Goal: Transaction & Acquisition: Download file/media

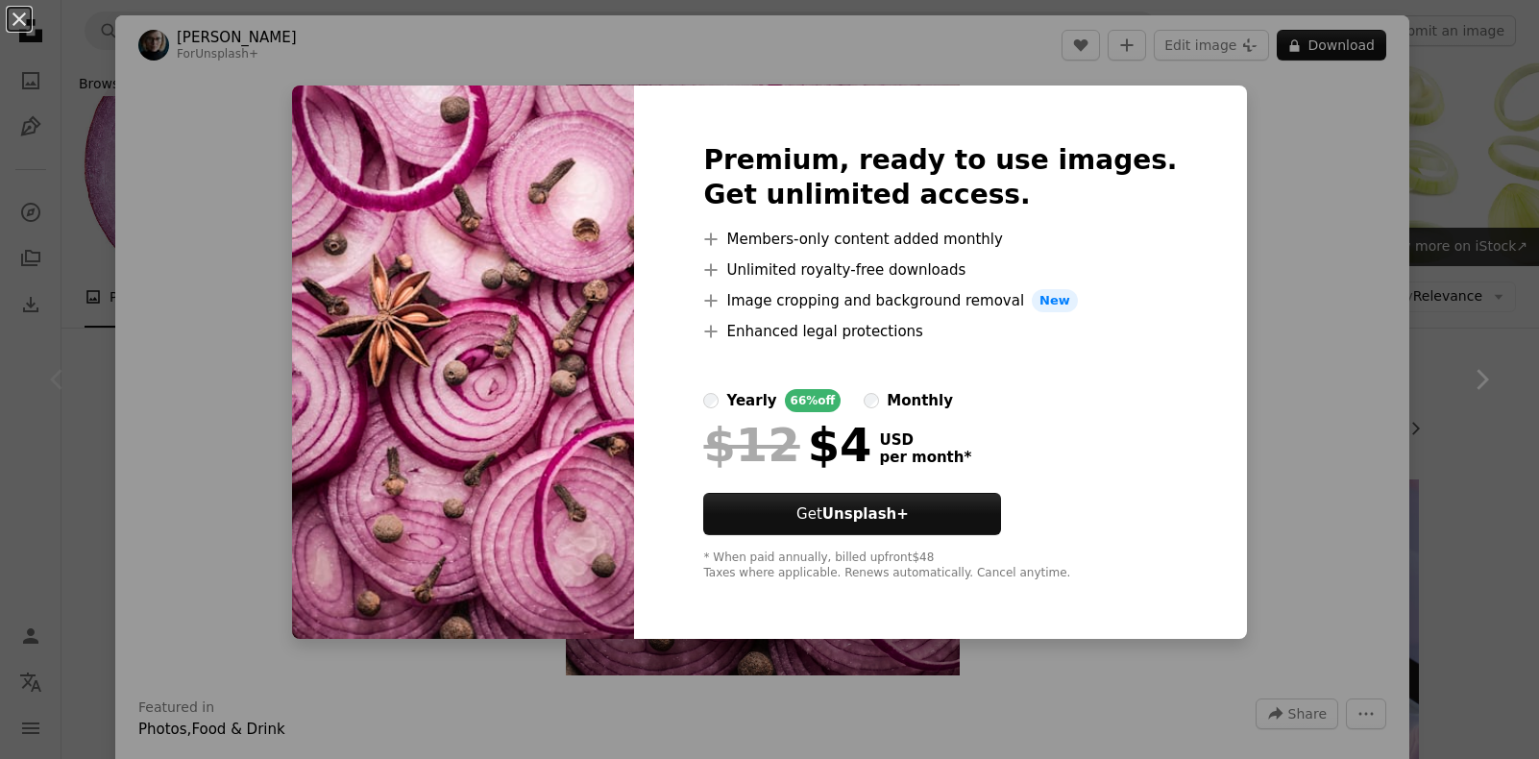
scroll to position [611, 0]
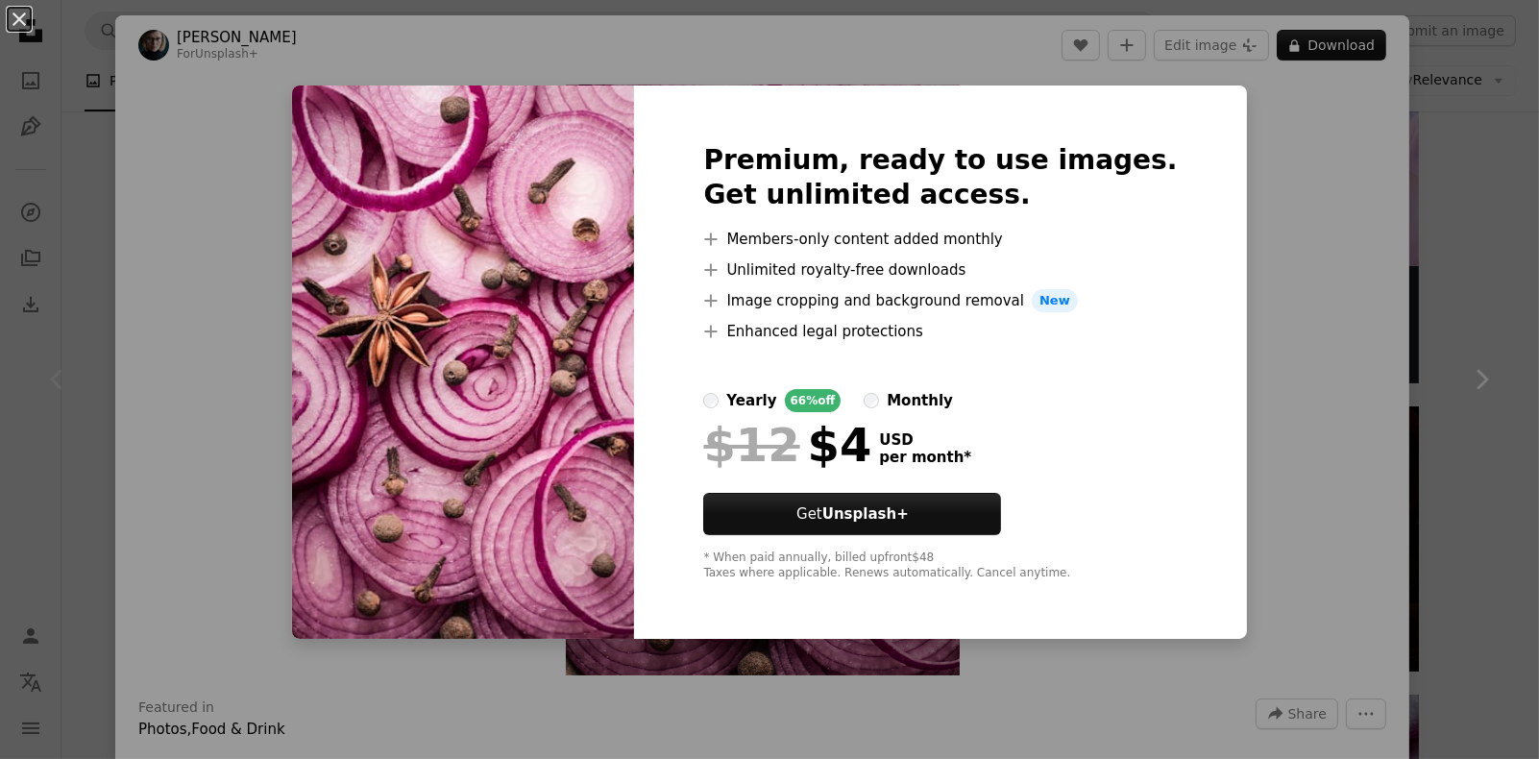
click at [1301, 362] on div "An X shape Premium, ready to use images. Get unlimited access. A plus sign Memb…" at bounding box center [769, 379] width 1539 height 759
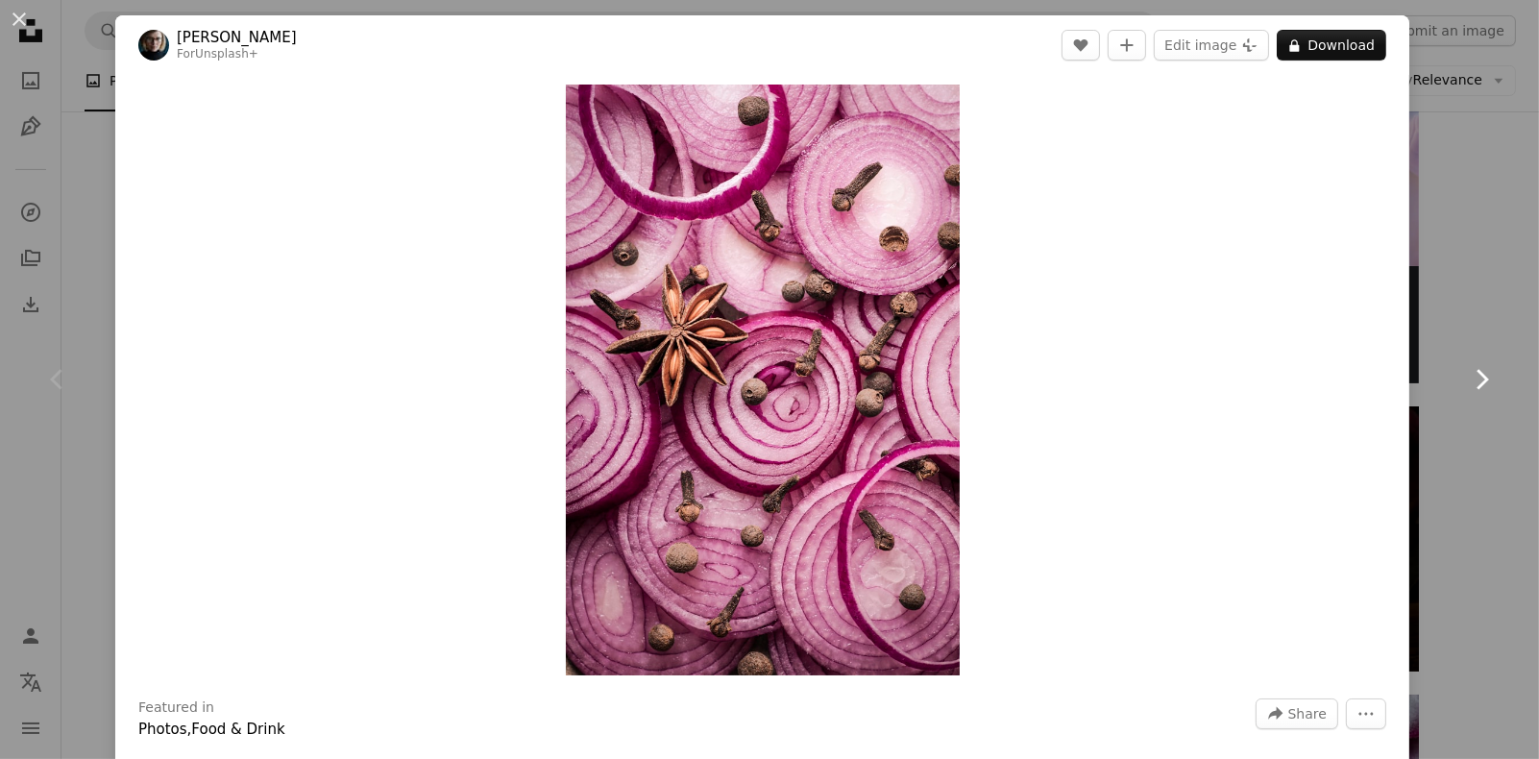
click at [1479, 318] on link "Chevron right" at bounding box center [1481, 379] width 115 height 184
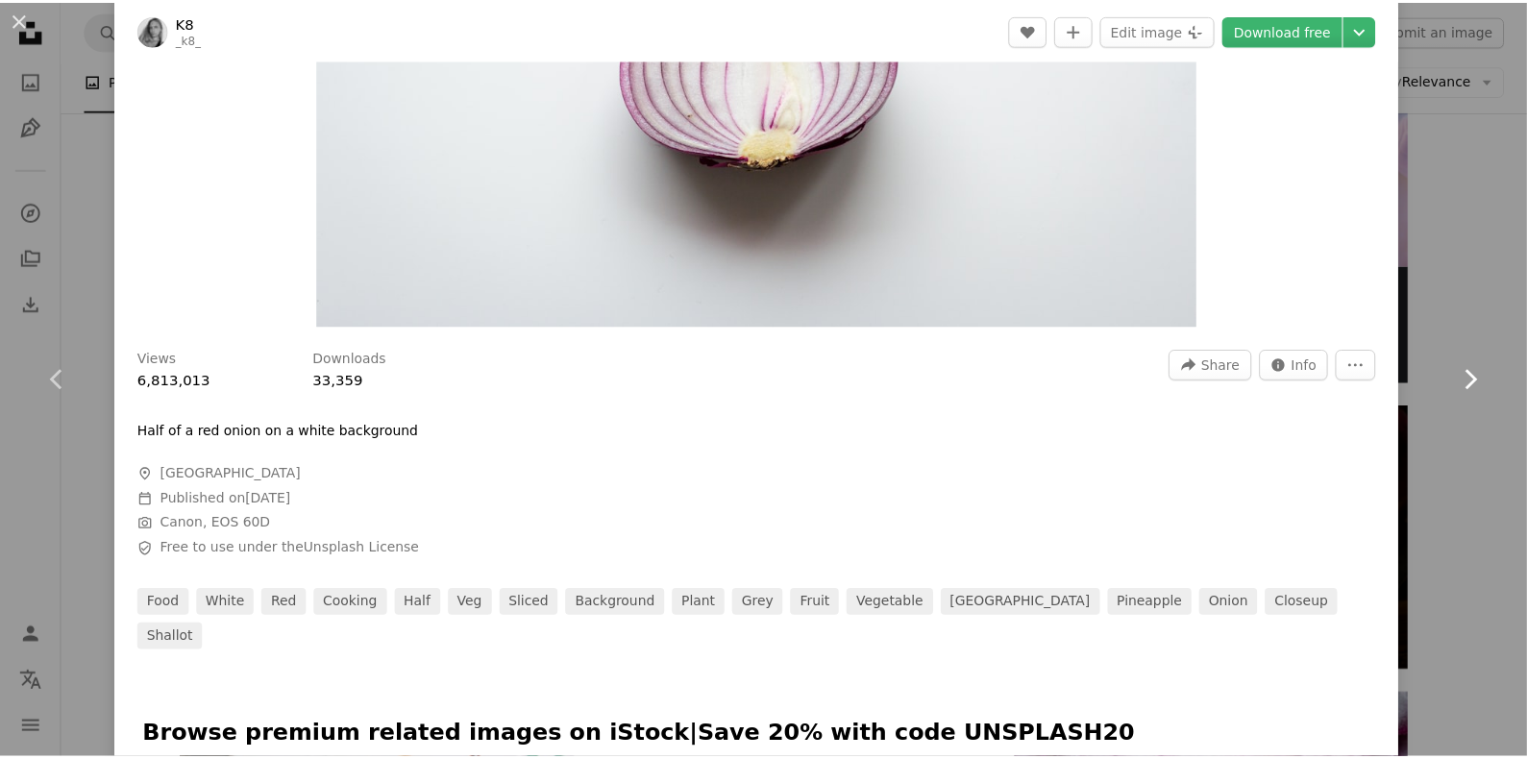
scroll to position [1014, 0]
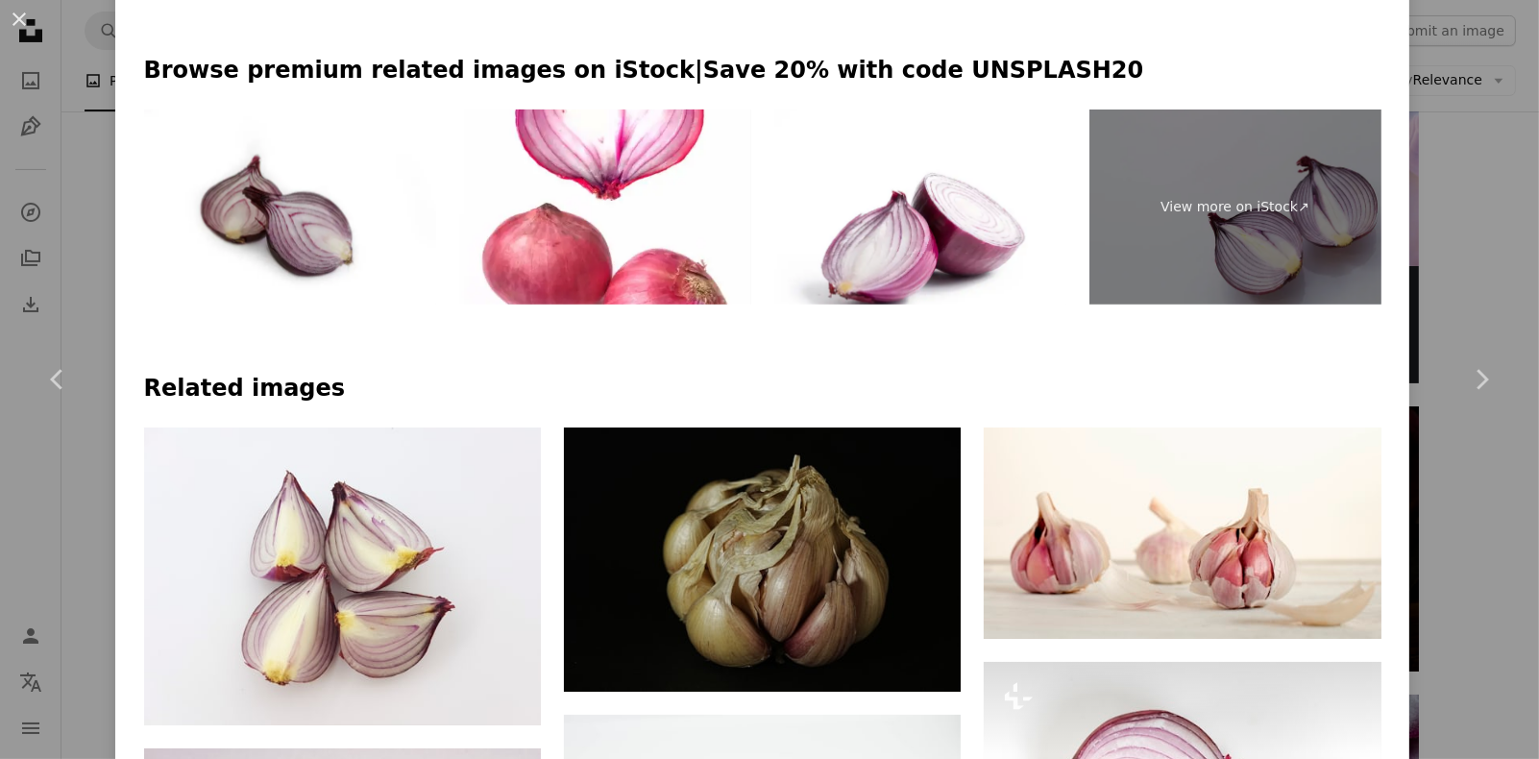
click at [1481, 283] on div "An X shape Chevron left Chevron right K8 _k8_ A heart A plus sign Edit image Pl…" at bounding box center [769, 379] width 1539 height 759
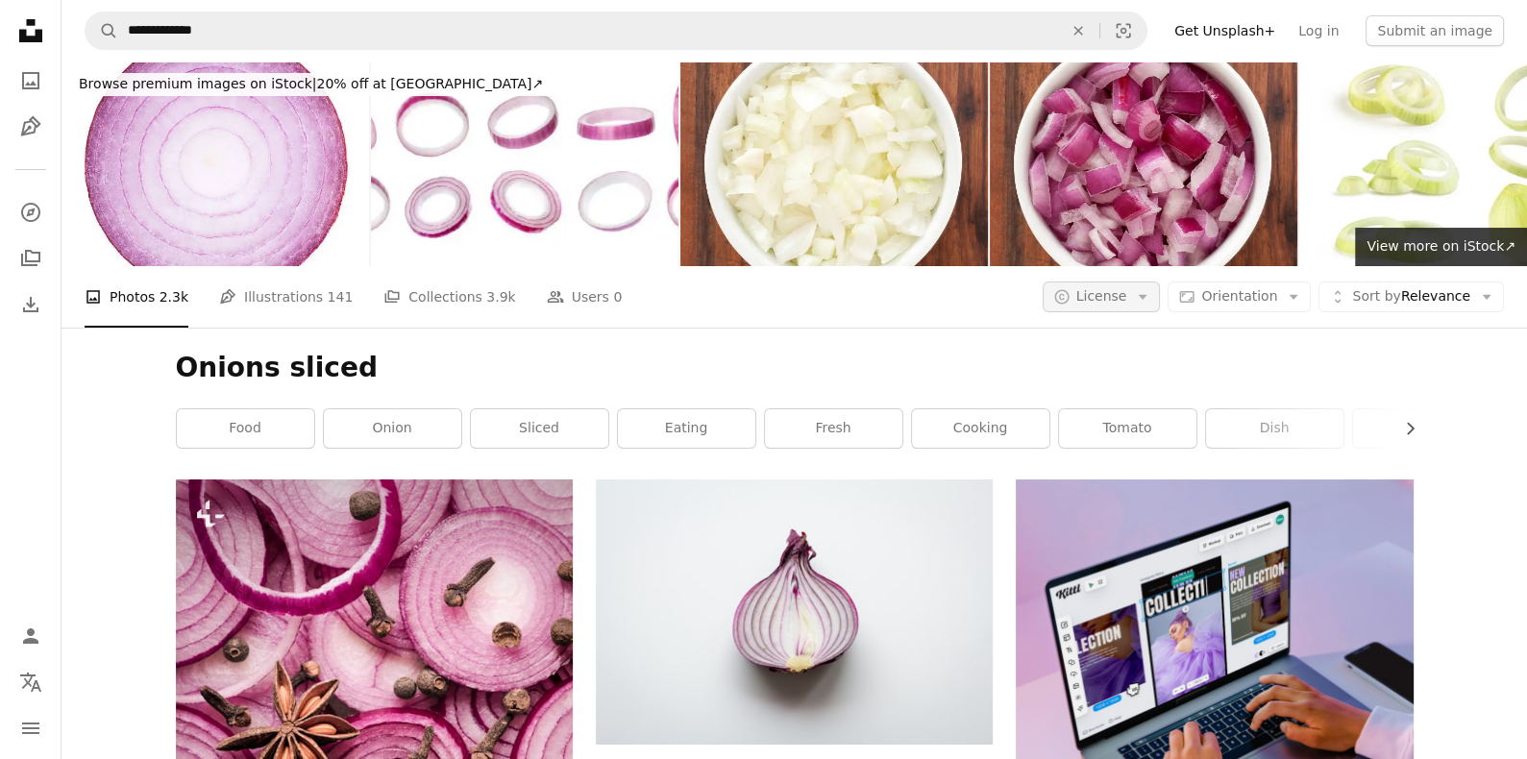
click at [1161, 296] on button "A copyright icon © License Arrow down" at bounding box center [1101, 296] width 118 height 31
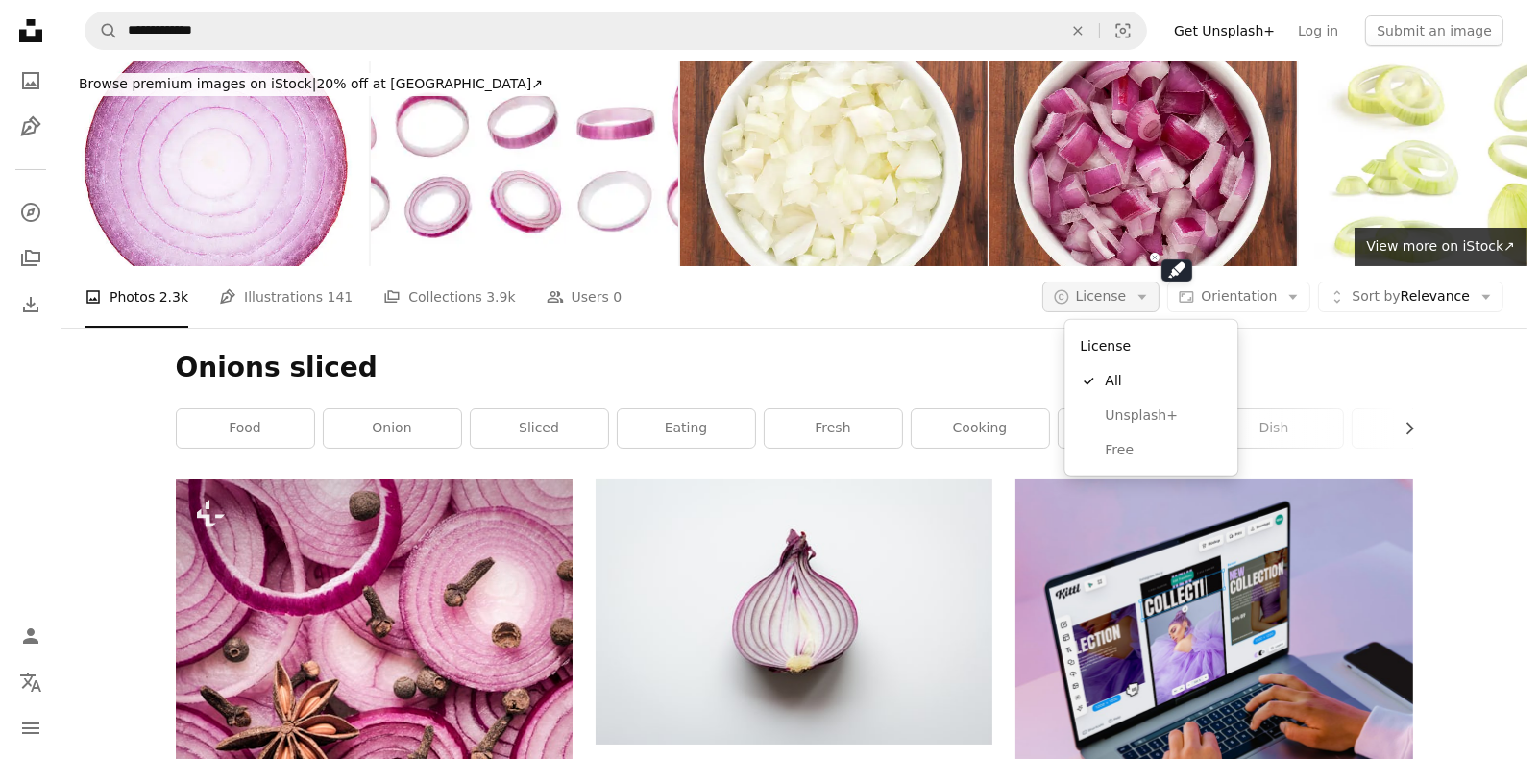
click at [1161, 296] on button "A copyright icon © License Arrow down" at bounding box center [1101, 296] width 118 height 31
click at [1117, 449] on span "Free" at bounding box center [1163, 450] width 117 height 19
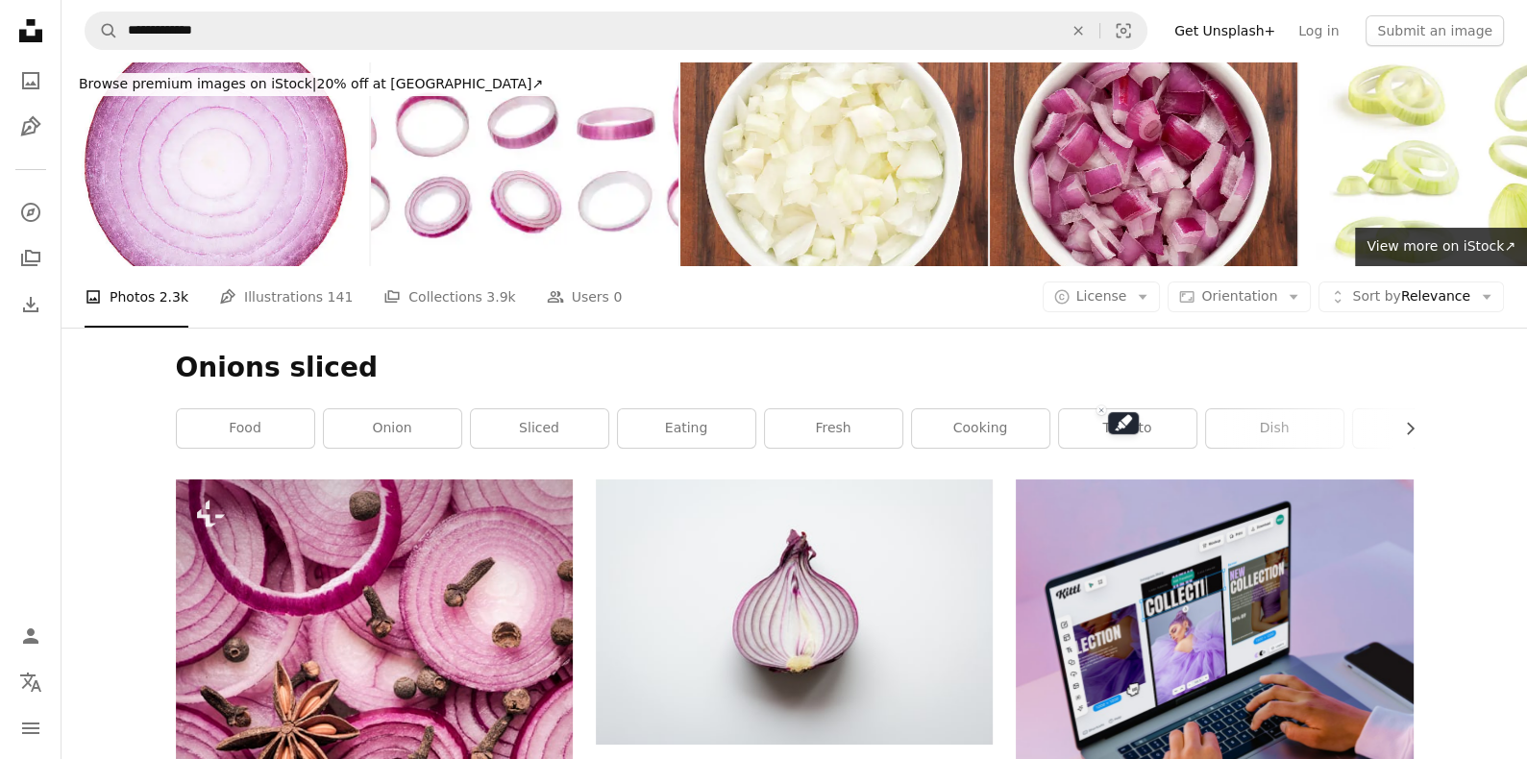
click at [1117, 449] on div "Onions sliced Chevron right food onion sliced eating fresh cooking tomato dish …" at bounding box center [795, 404] width 1284 height 152
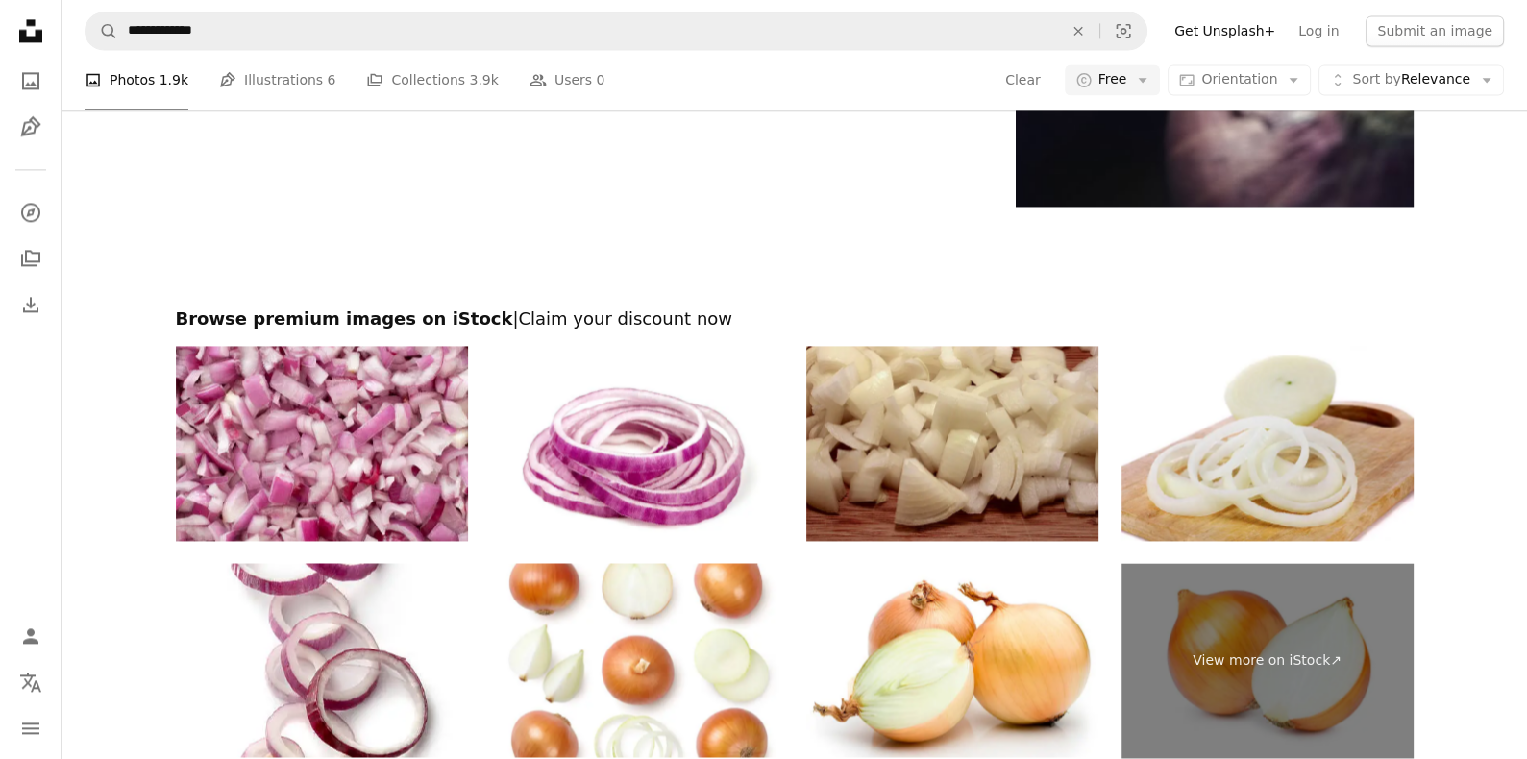
scroll to position [3493, 0]
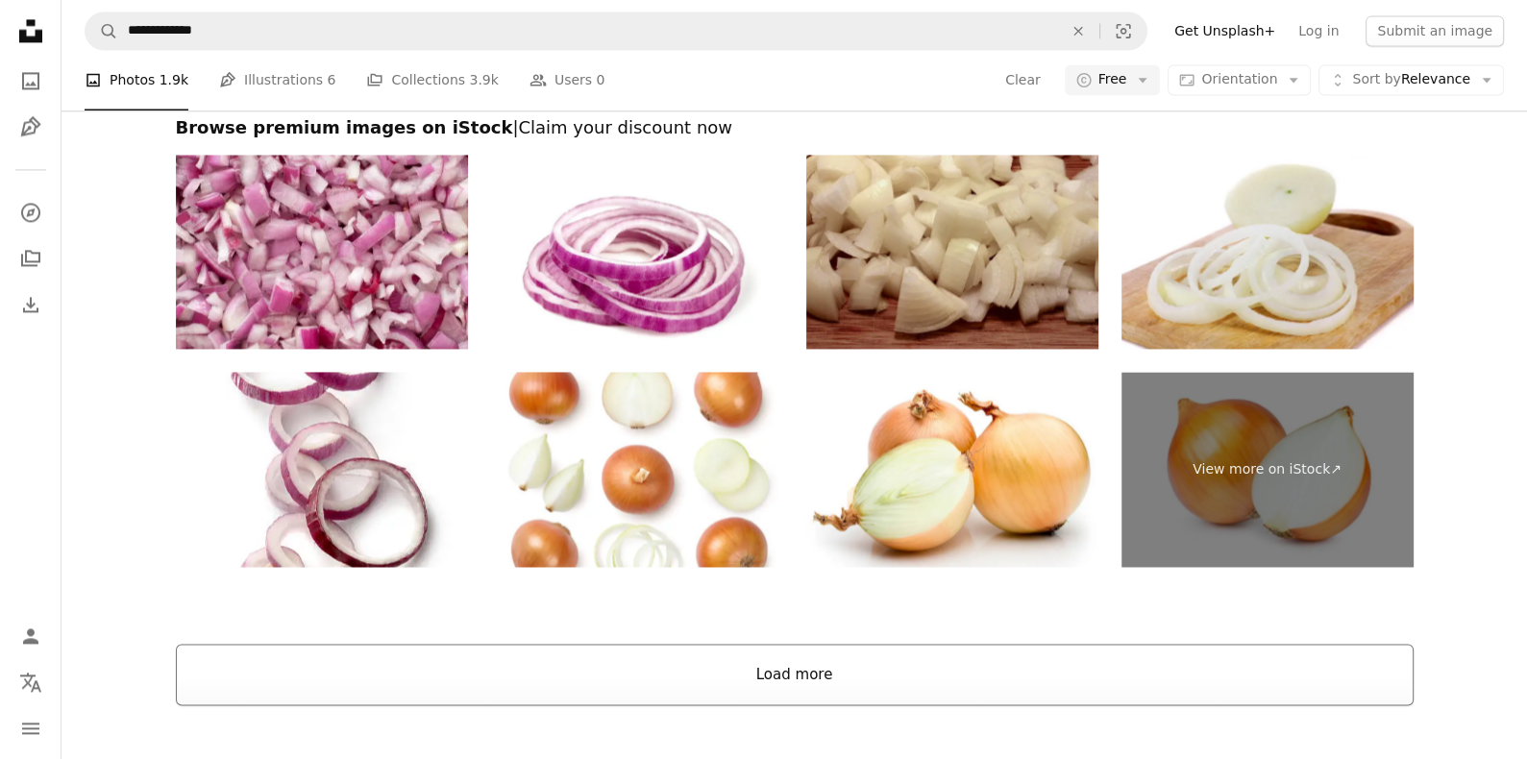
click at [593, 669] on button "Load more" at bounding box center [794, 674] width 1237 height 61
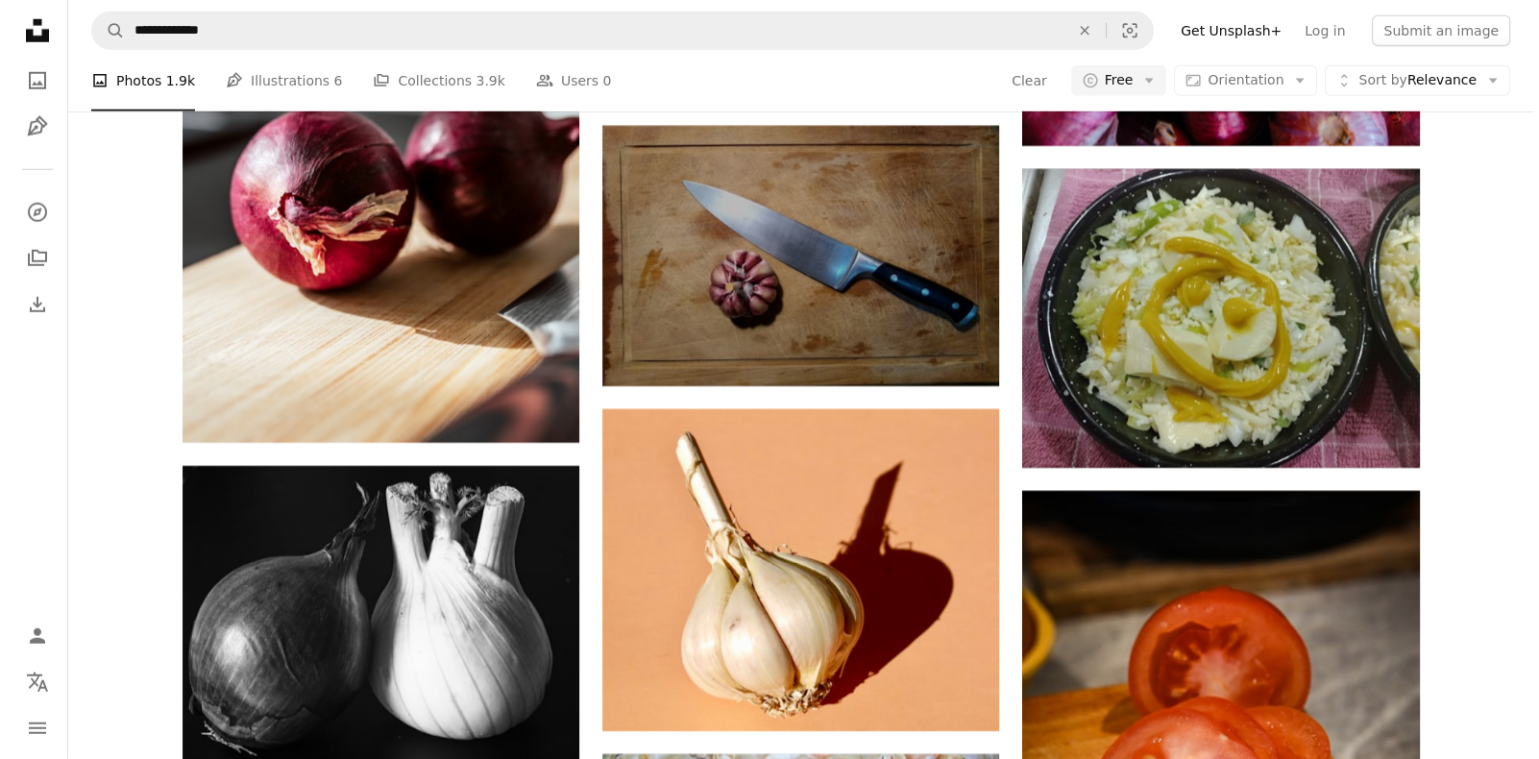
scroll to position [6638, 0]
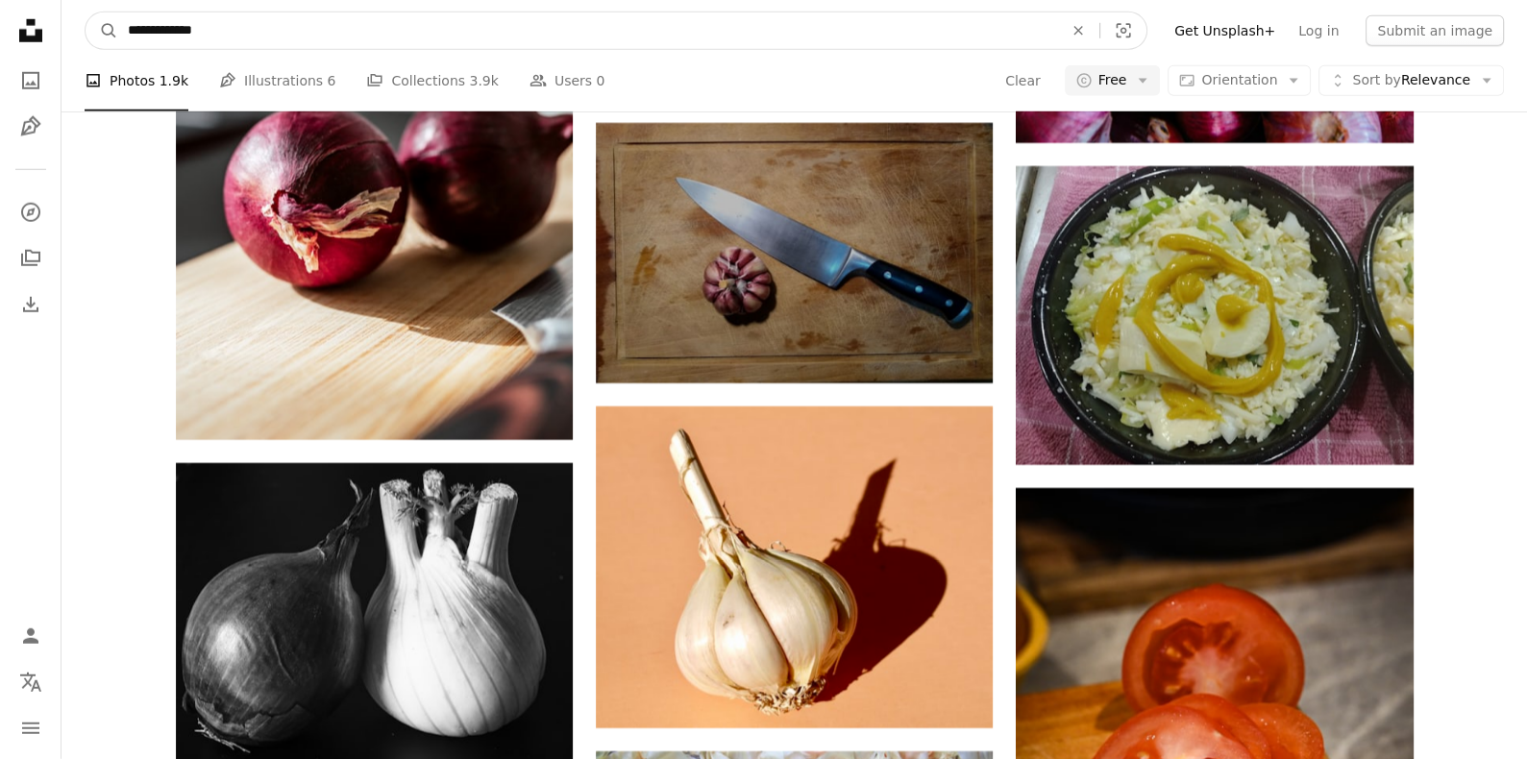
click at [190, 16] on input "**********" at bounding box center [587, 30] width 939 height 37
click at [183, 34] on input "**********" at bounding box center [587, 30] width 939 height 37
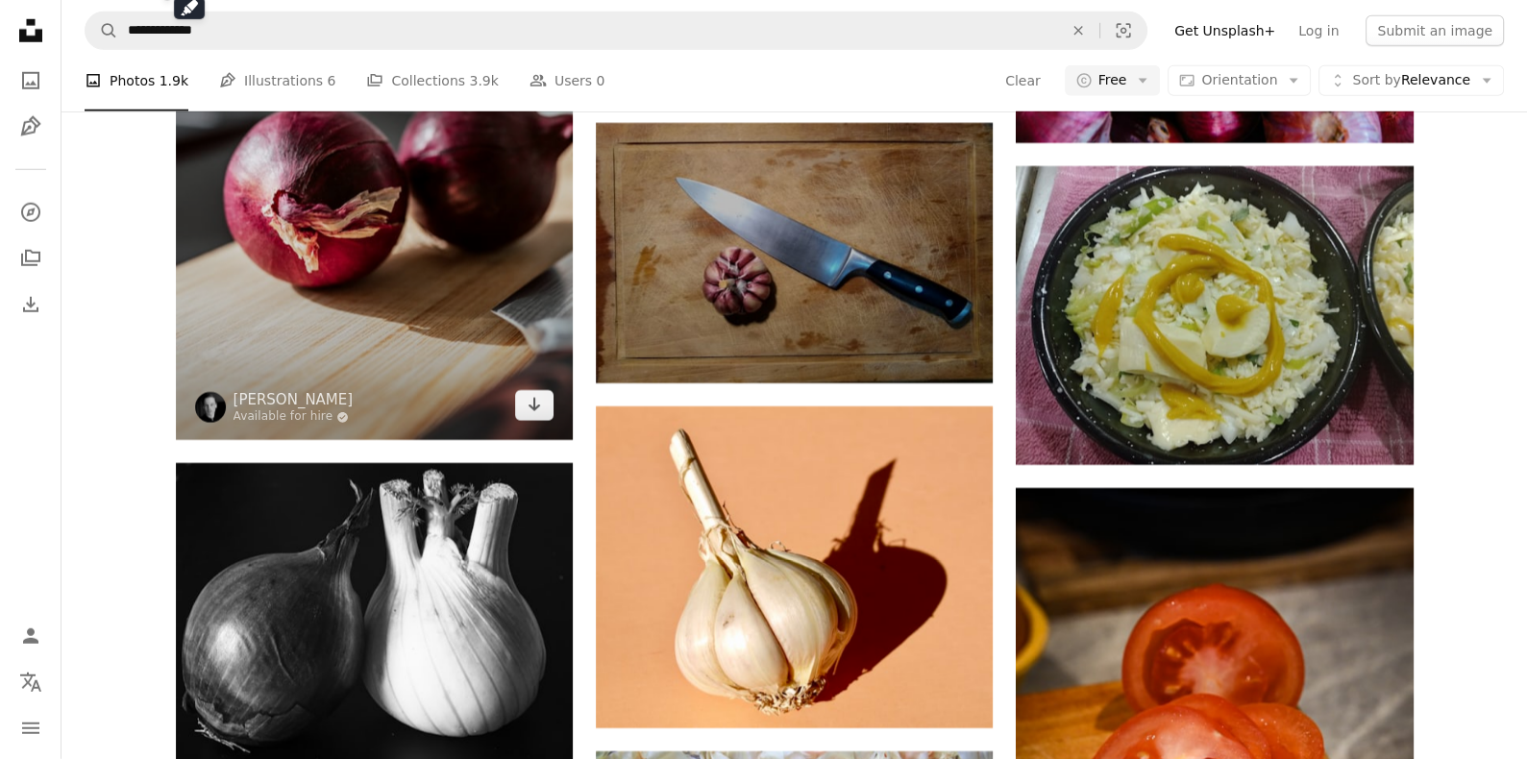
click at [239, 155] on img at bounding box center [374, 192] width 397 height 497
